Goal: Task Accomplishment & Management: Manage account settings

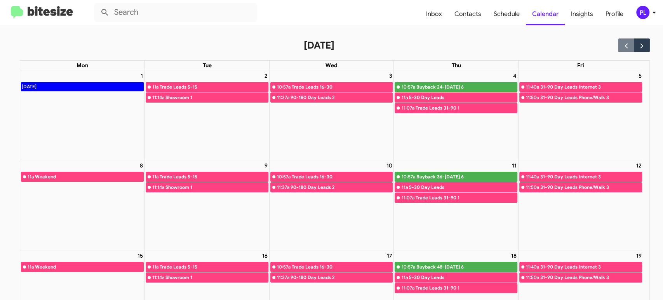
click at [655, 12] on icon at bounding box center [654, 13] width 3 height 2
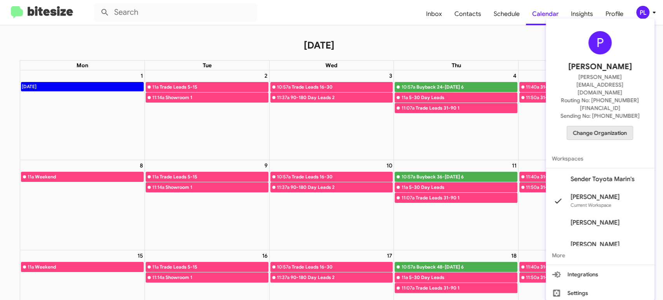
click at [608, 126] on span "Change Organization" at bounding box center [600, 132] width 54 height 13
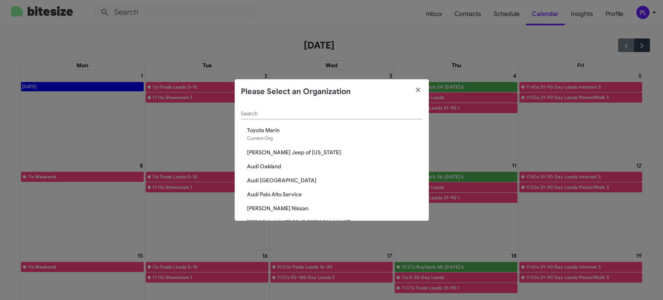
click at [365, 111] on input "Search" at bounding box center [332, 114] width 182 height 6
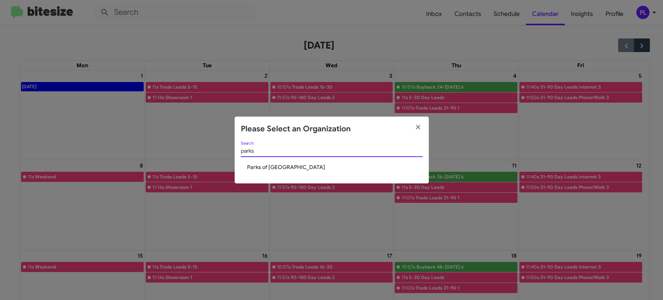
type input "parks"
click at [280, 169] on span "Parks of [GEOGRAPHIC_DATA]" at bounding box center [335, 167] width 176 height 8
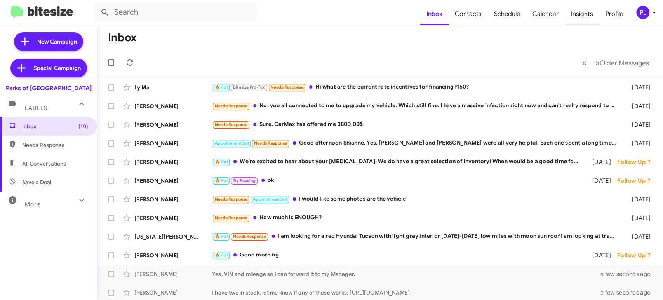
click at [589, 15] on span "Insights" at bounding box center [582, 14] width 35 height 23
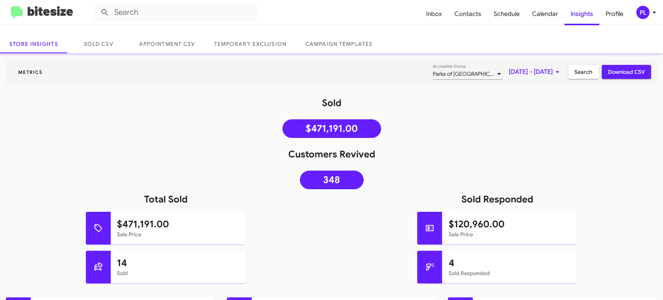
scroll to position [10, 0]
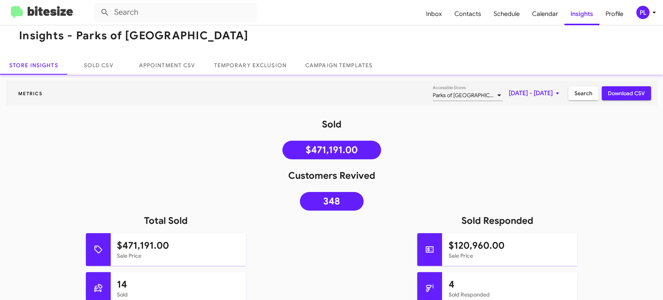
click at [538, 87] on span "[DATE] - [DATE]" at bounding box center [535, 93] width 53 height 14
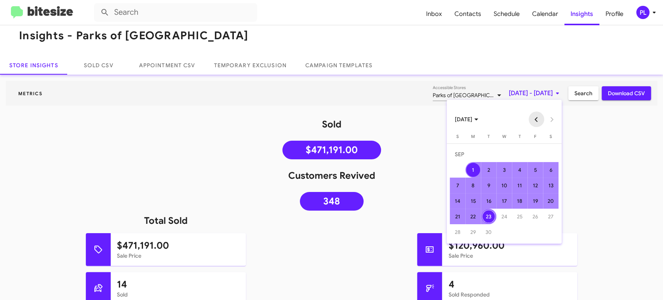
click at [535, 123] on button "Previous month" at bounding box center [537, 120] width 16 height 16
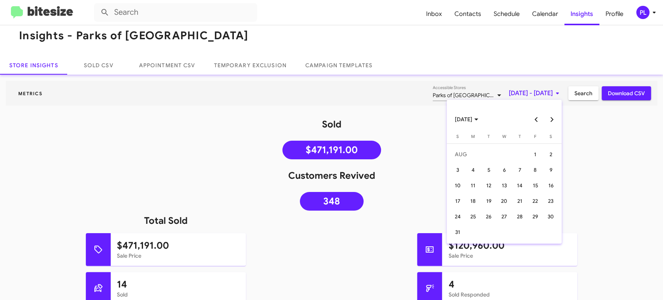
click at [535, 123] on button "Previous month" at bounding box center [537, 120] width 16 height 16
click at [491, 236] on div "29" at bounding box center [489, 232] width 14 height 14
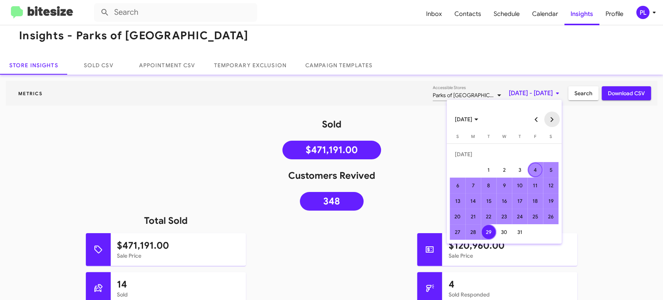
click at [551, 119] on button "Next month" at bounding box center [553, 120] width 16 height 16
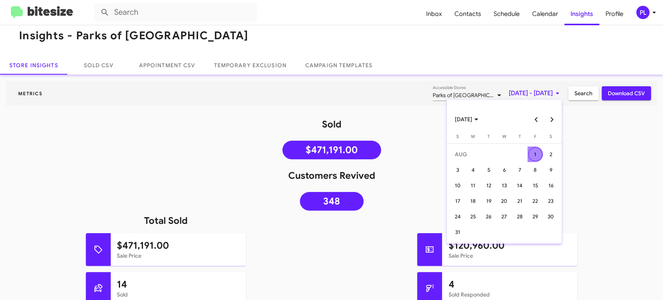
click at [551, 119] on button "Next month" at bounding box center [553, 120] width 16 height 16
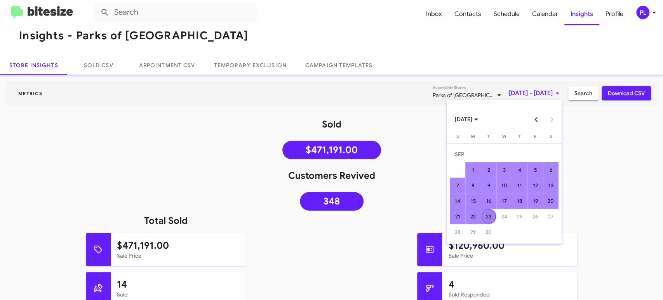
click at [482, 216] on div "23" at bounding box center [489, 216] width 14 height 14
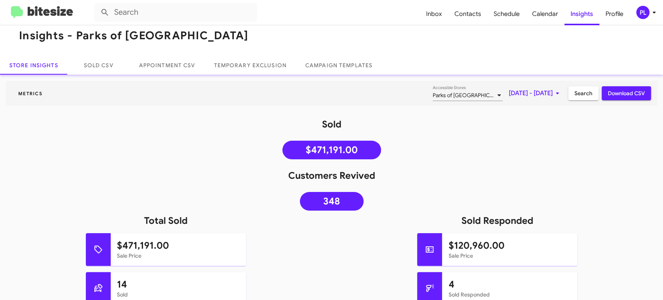
click at [575, 91] on span "Search" at bounding box center [584, 93] width 18 height 14
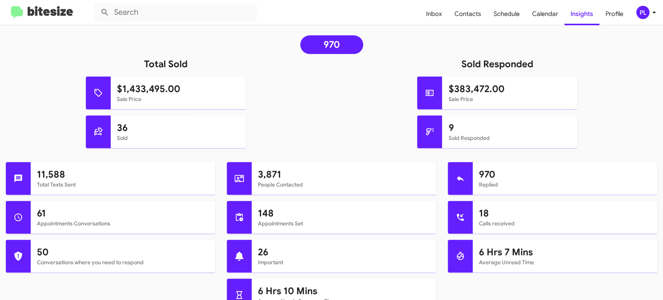
scroll to position [0, 0]
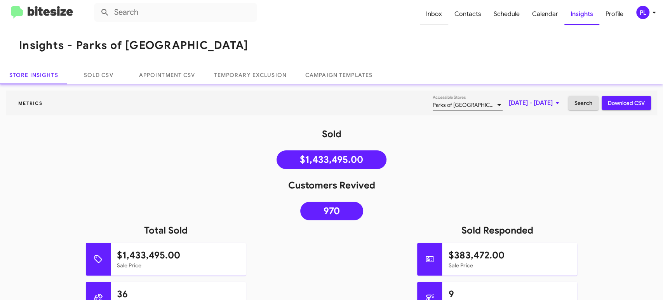
click at [437, 16] on span "Inbox" at bounding box center [434, 14] width 28 height 23
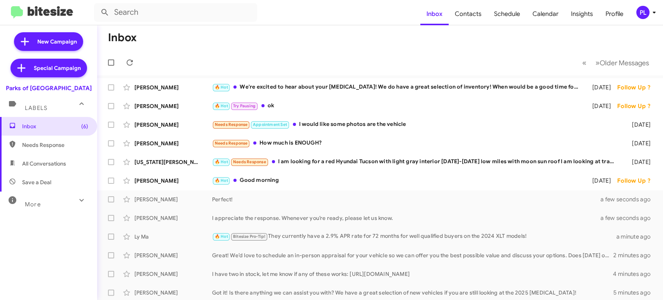
click at [38, 207] on span "More" at bounding box center [33, 204] width 16 height 7
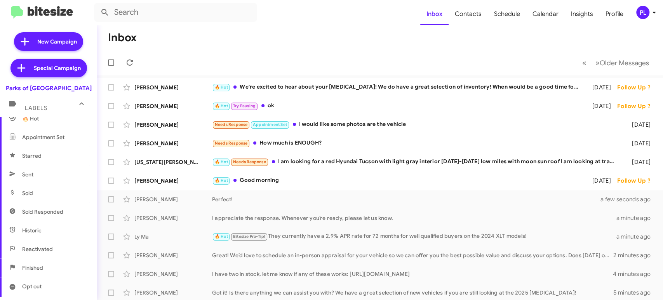
scroll to position [127, 0]
click at [52, 209] on span "Sold Responded" at bounding box center [42, 210] width 41 height 8
type input "in:sold-verified"
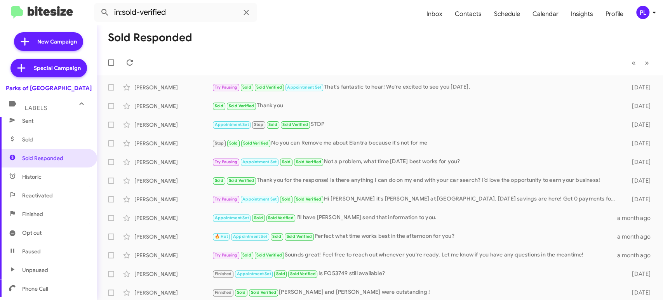
scroll to position [183, 0]
